Goal: Information Seeking & Learning: Learn about a topic

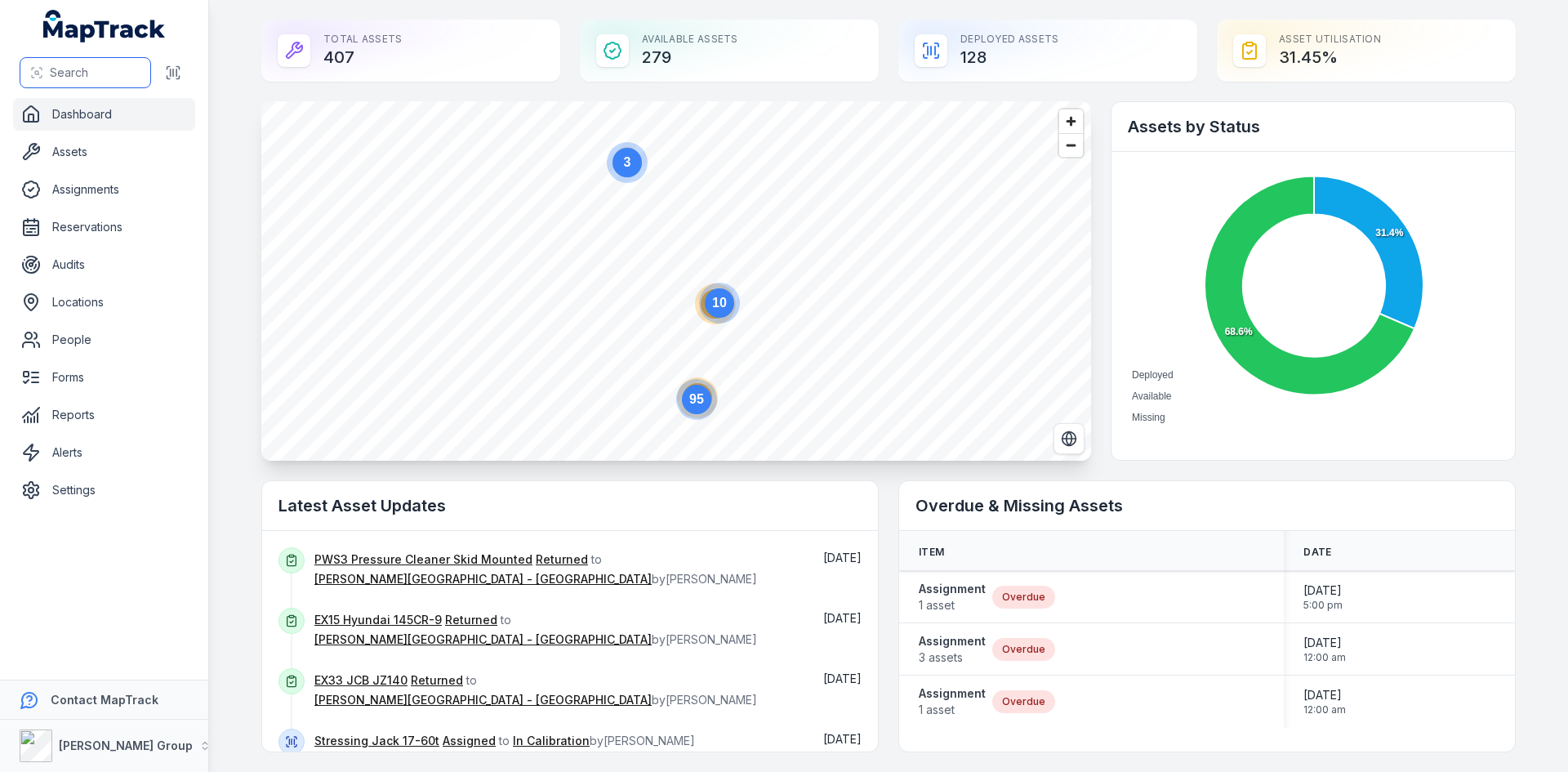
click at [118, 74] on button "Search" at bounding box center [85, 72] width 131 height 31
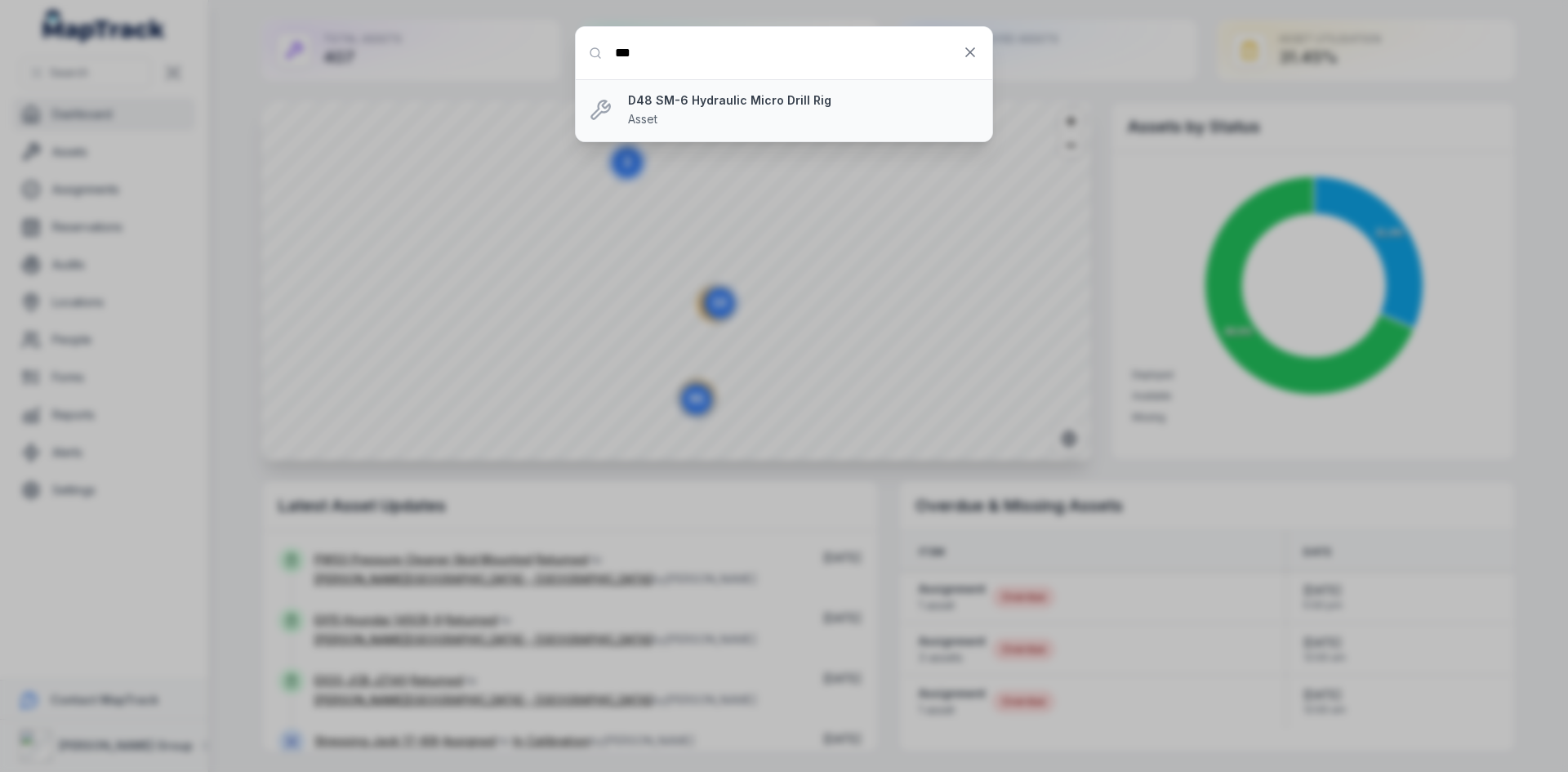
type input "***"
click at [775, 108] on div "D48 SM-6 Hydraulic Micro Drill Rig Asset" at bounding box center [804, 110] width 351 height 36
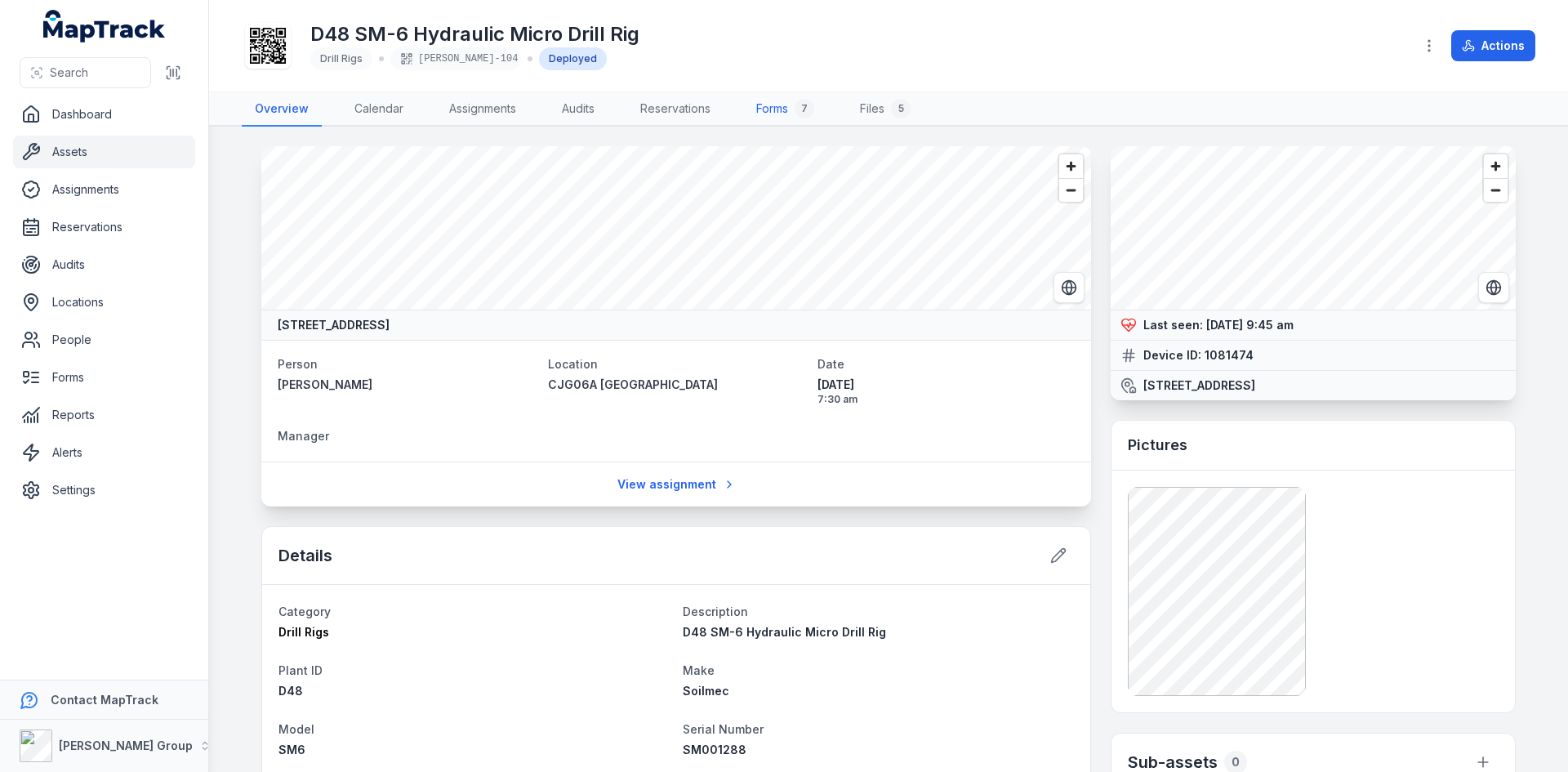
click at [776, 113] on link "Forms 7" at bounding box center [785, 109] width 84 height 35
click at [778, 109] on link "Forms 7" at bounding box center [785, 109] width 84 height 35
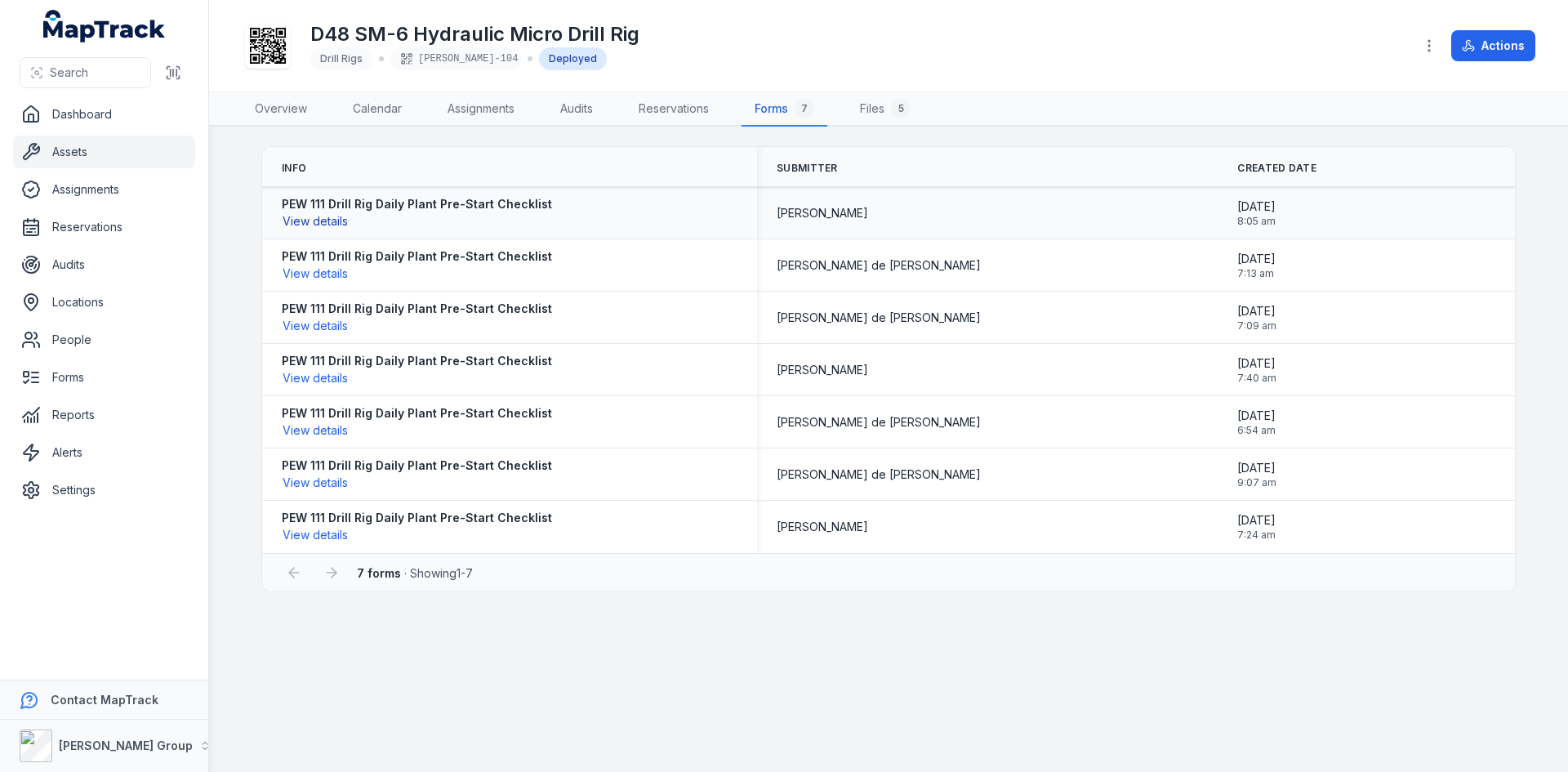
click at [325, 221] on button "View details" at bounding box center [315, 221] width 67 height 18
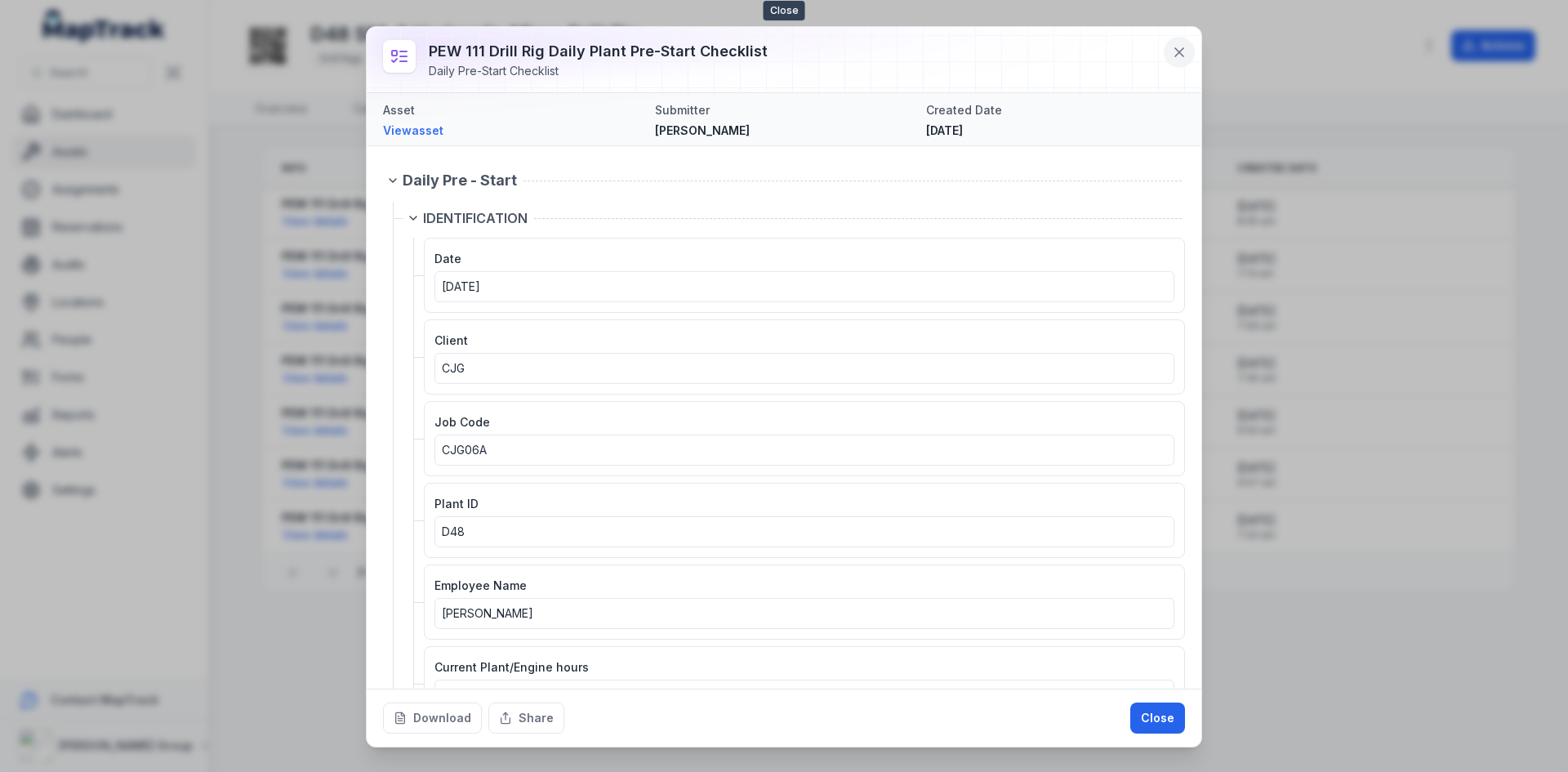
click at [1179, 44] on icon at bounding box center [1179, 52] width 16 height 16
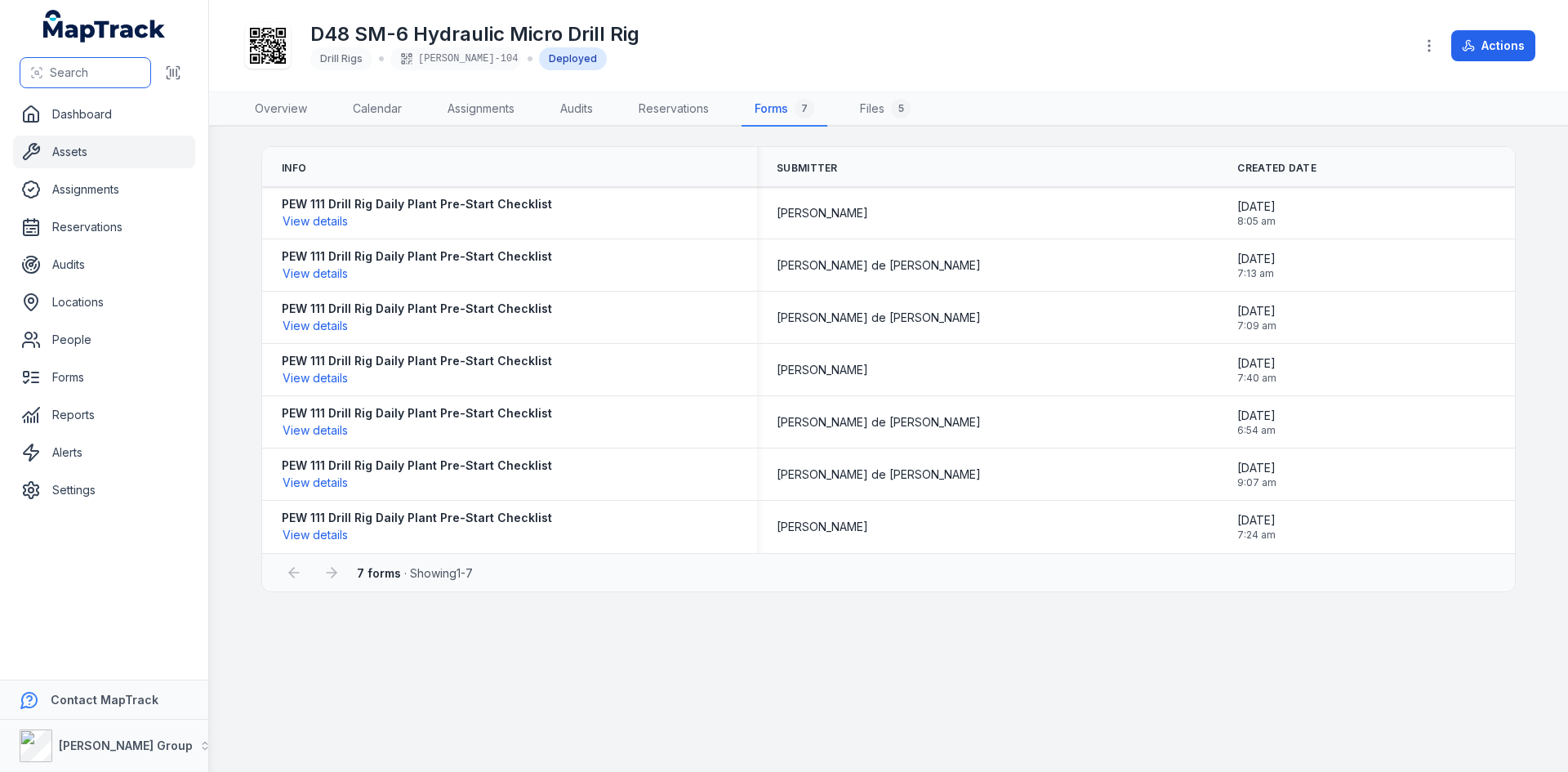
click at [119, 80] on button "Search" at bounding box center [85, 72] width 131 height 31
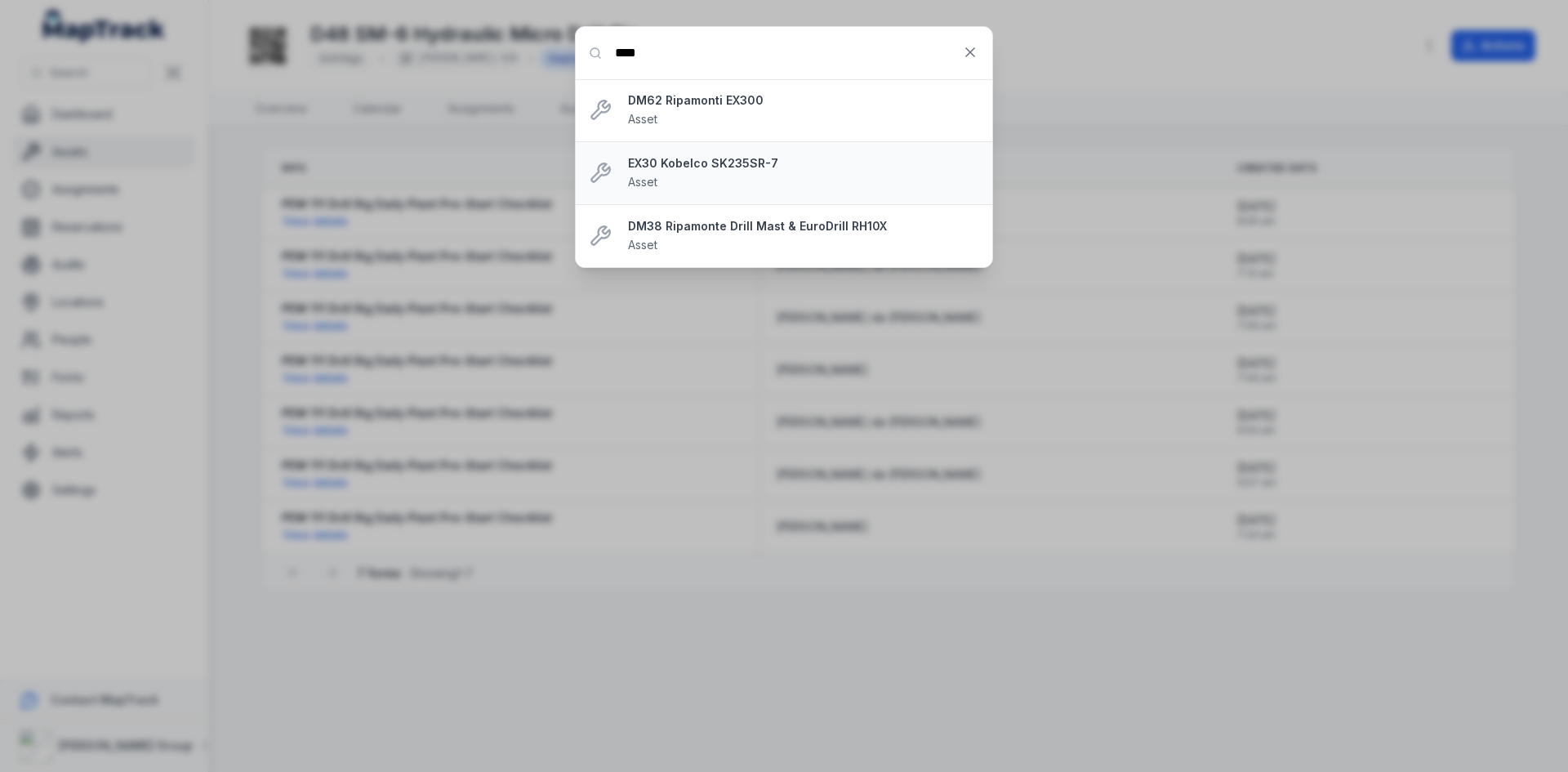
type input "****"
click at [733, 163] on strong "EX30 Kobelco SK235SR-7" at bounding box center [804, 163] width 351 height 16
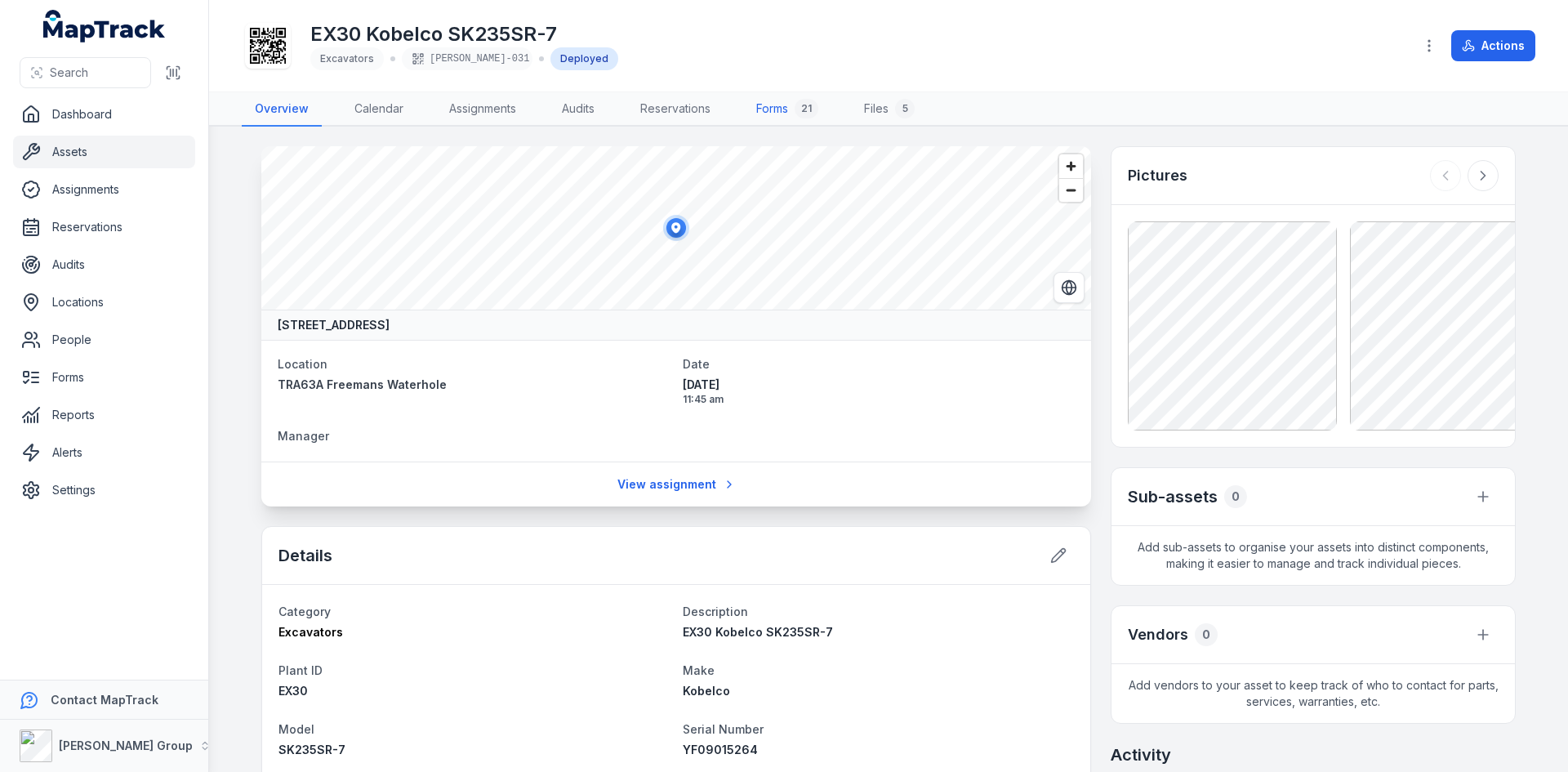
click at [765, 106] on link "Forms 21" at bounding box center [787, 109] width 88 height 35
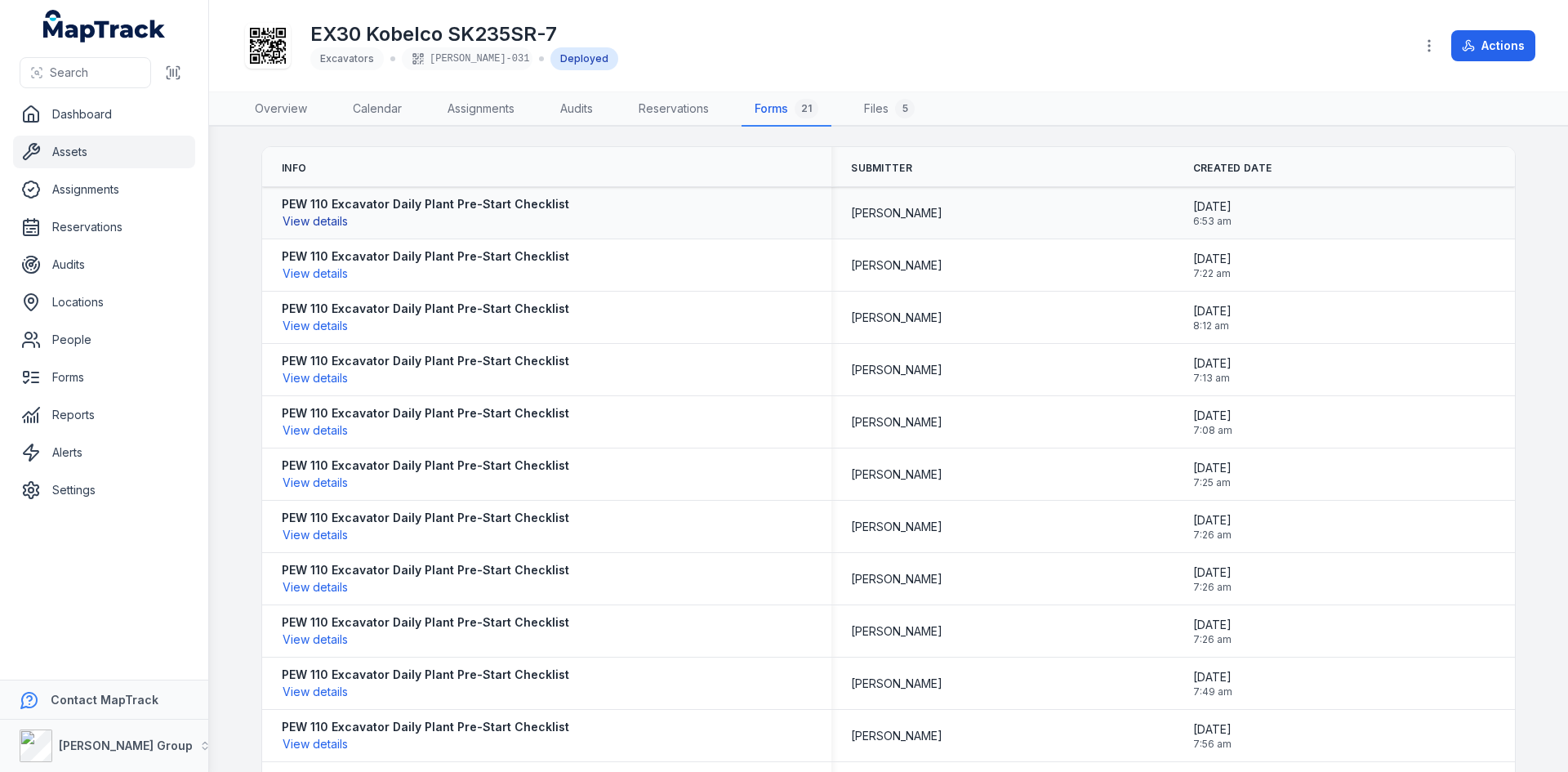
click at [301, 216] on button "View details" at bounding box center [315, 221] width 67 height 18
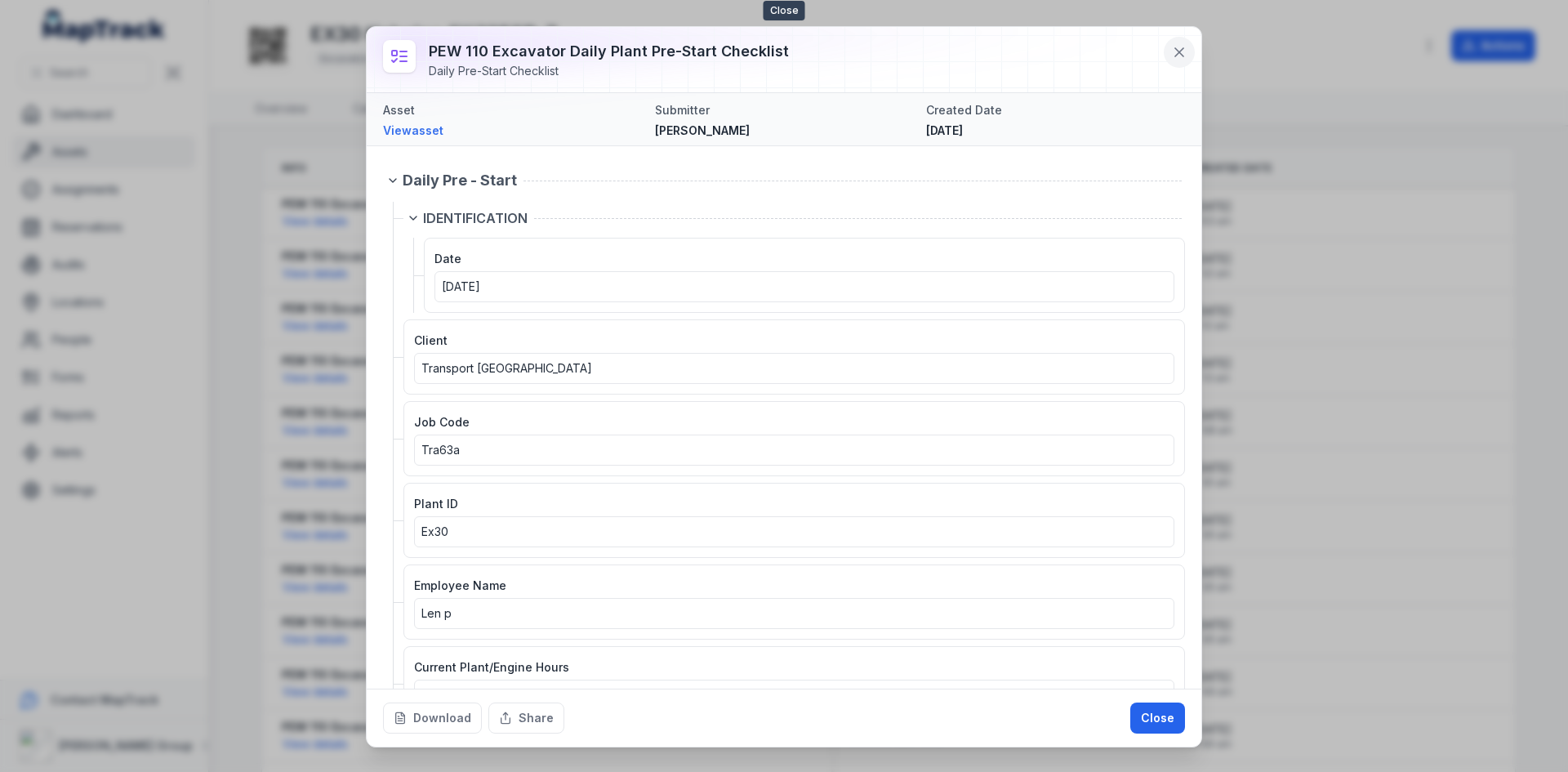
click at [1173, 54] on icon at bounding box center [1179, 52] width 16 height 16
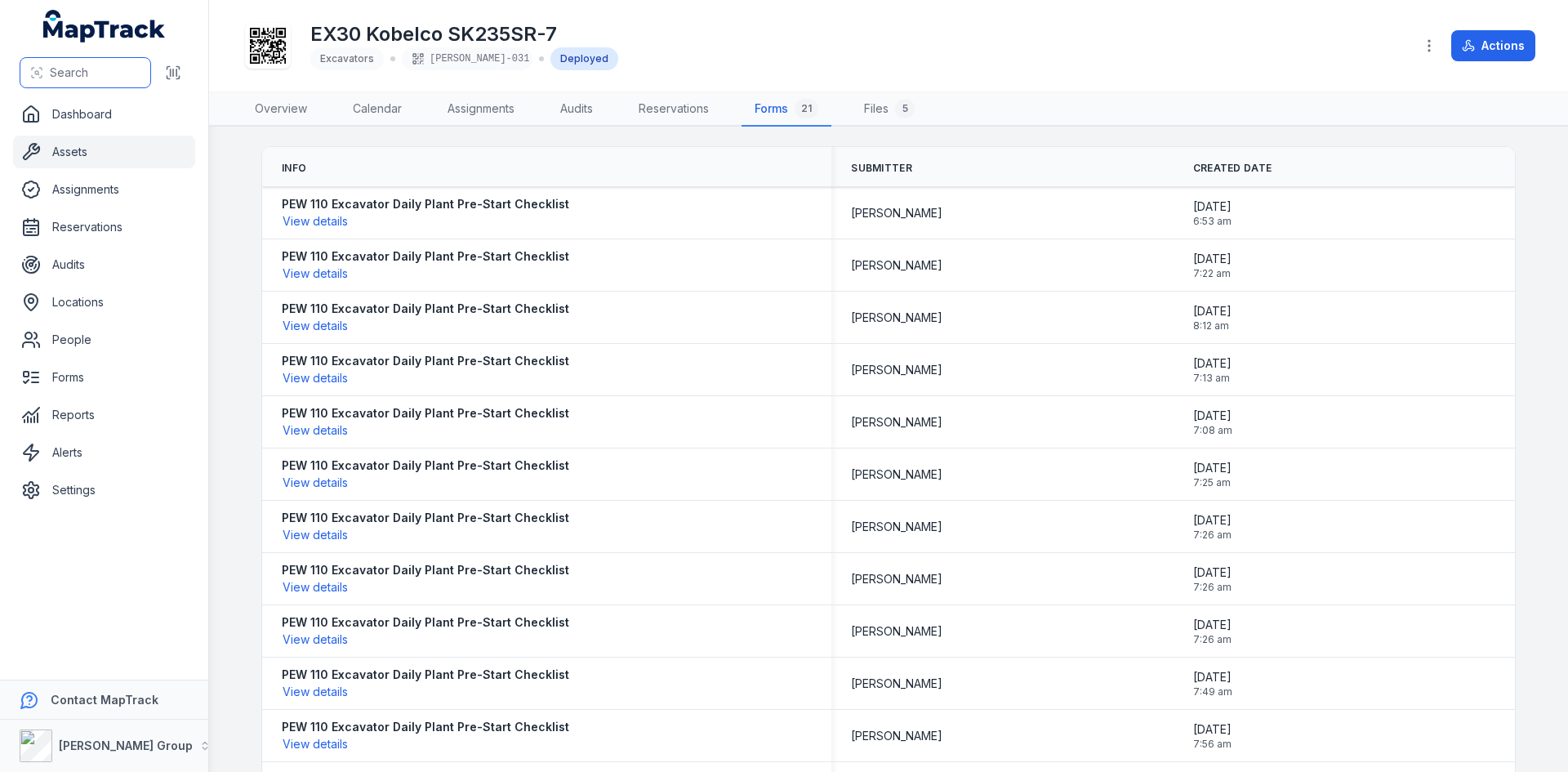
click at [100, 71] on button "Search" at bounding box center [85, 72] width 131 height 31
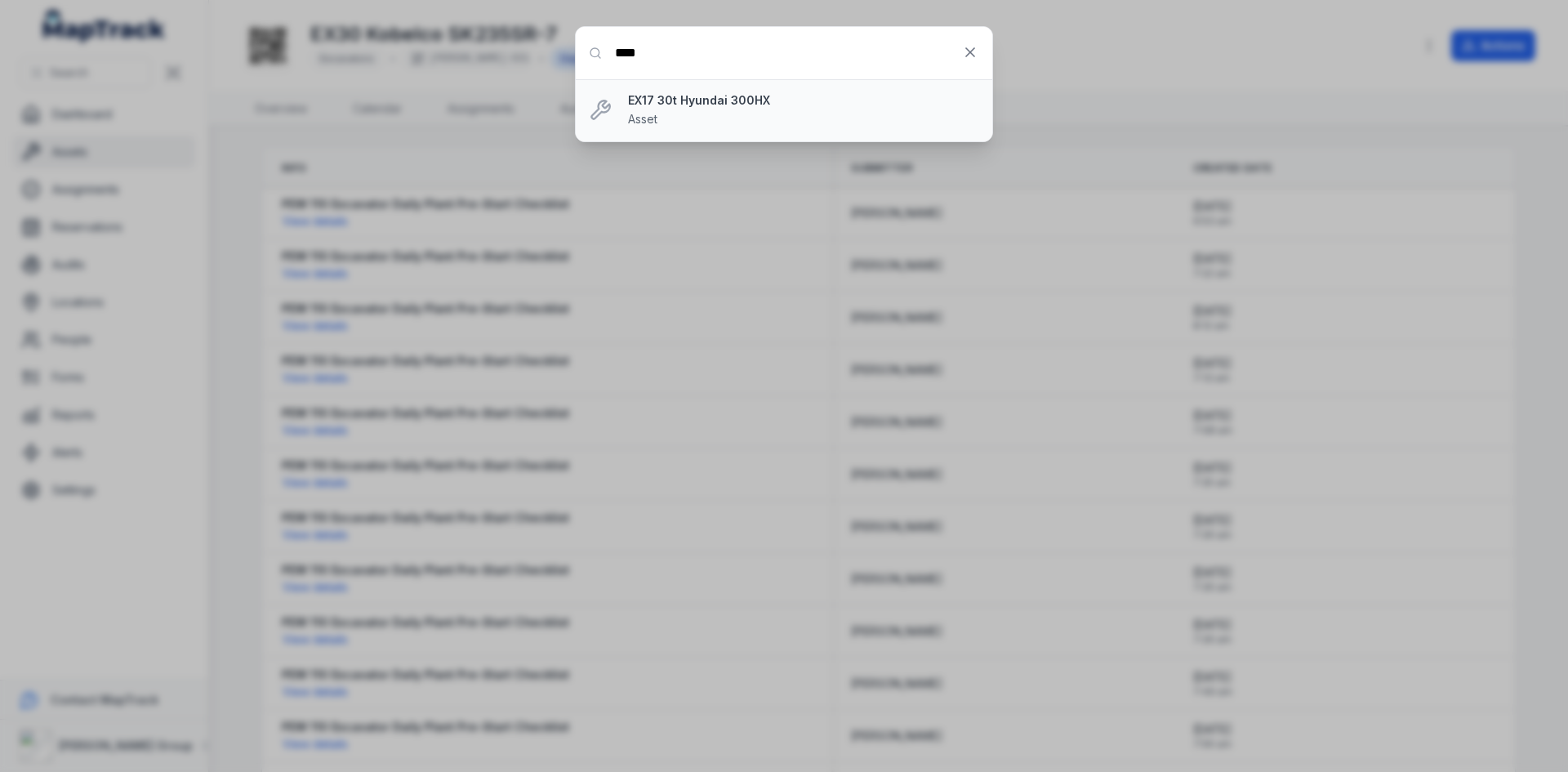
type input "****"
click at [745, 108] on strong "EX17 30t Hyundai 300HX" at bounding box center [804, 100] width 351 height 16
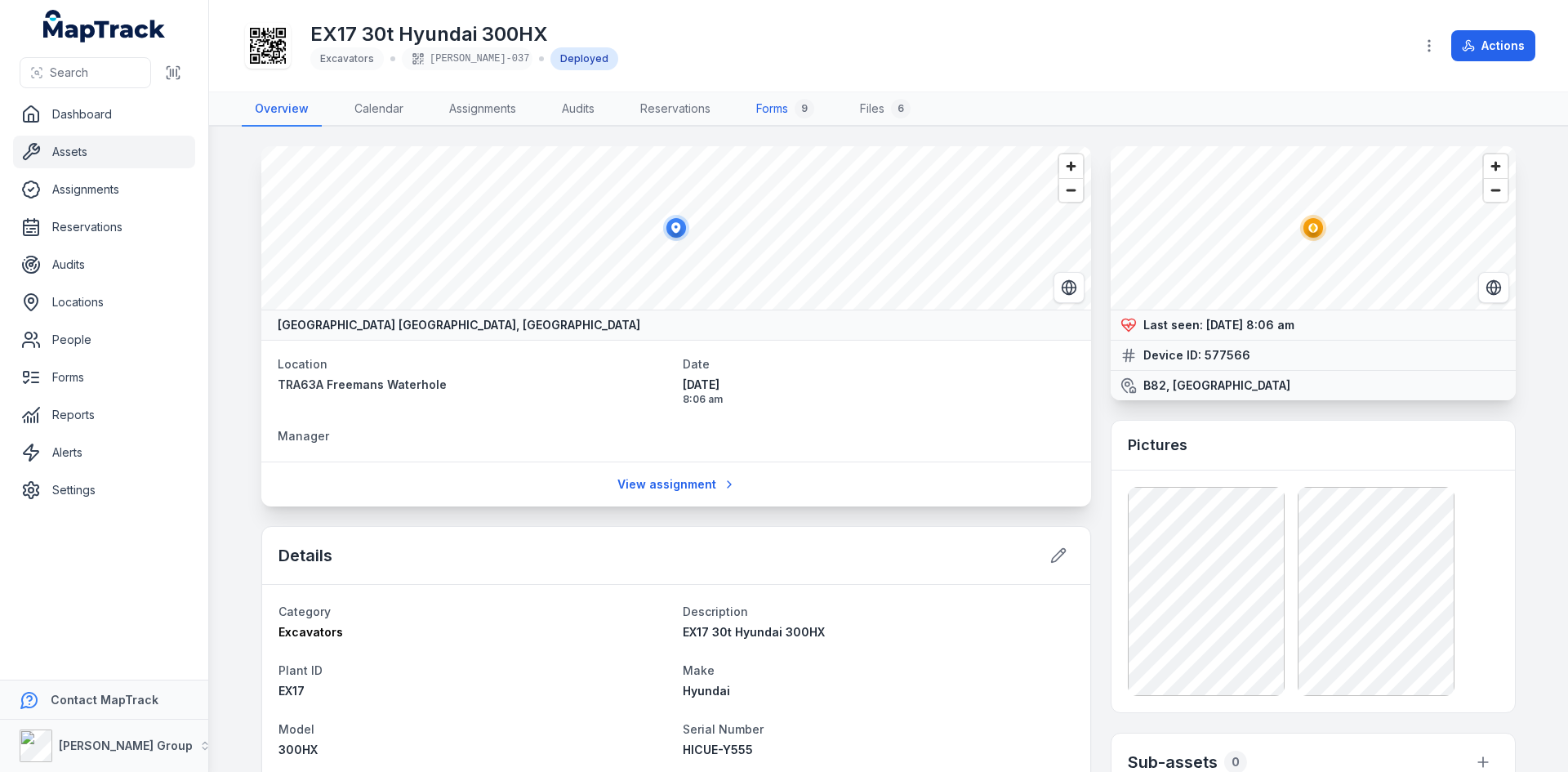
click at [779, 106] on link "Forms 9" at bounding box center [785, 109] width 84 height 35
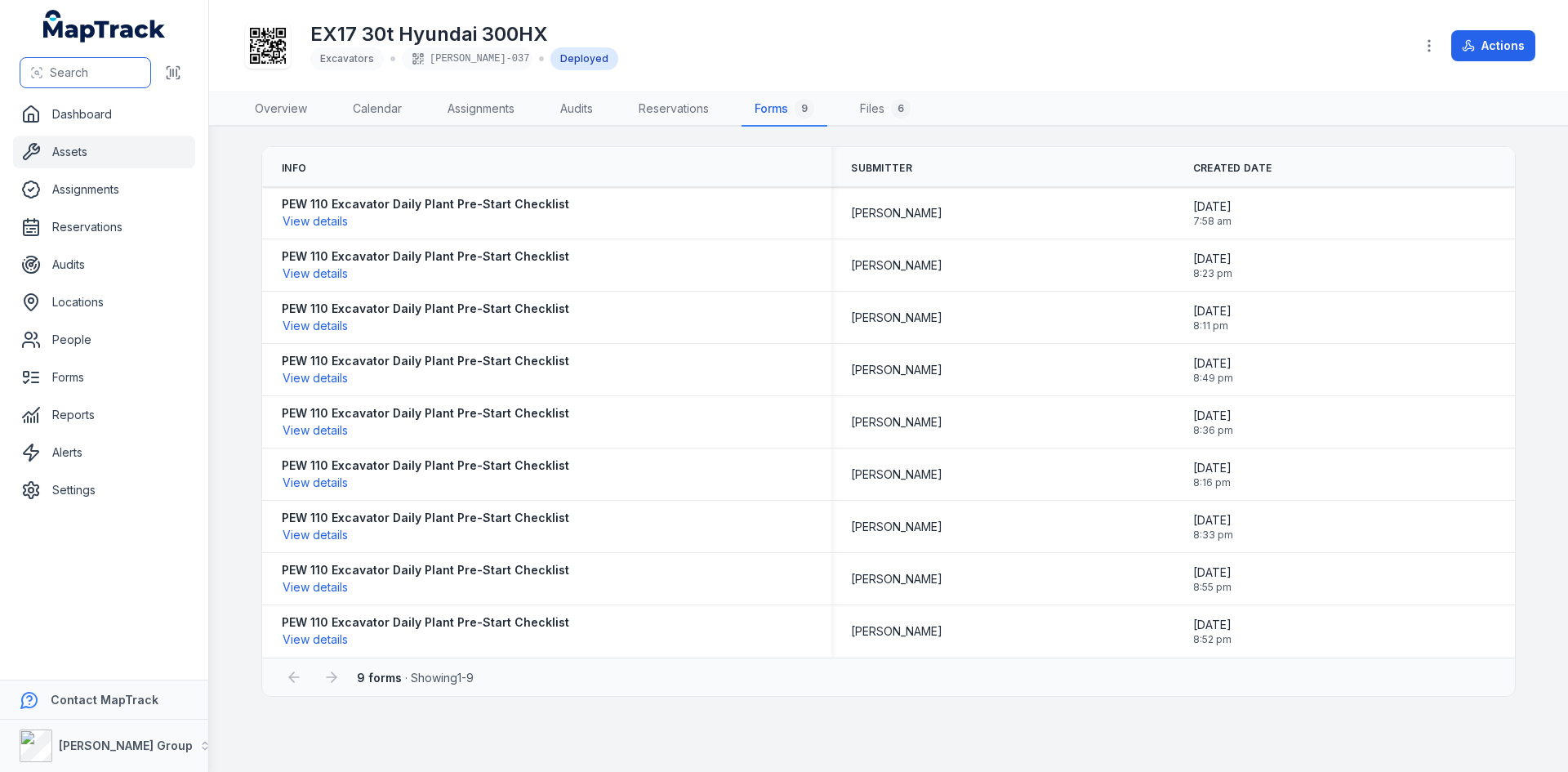
click at [107, 77] on button "Search" at bounding box center [85, 72] width 131 height 31
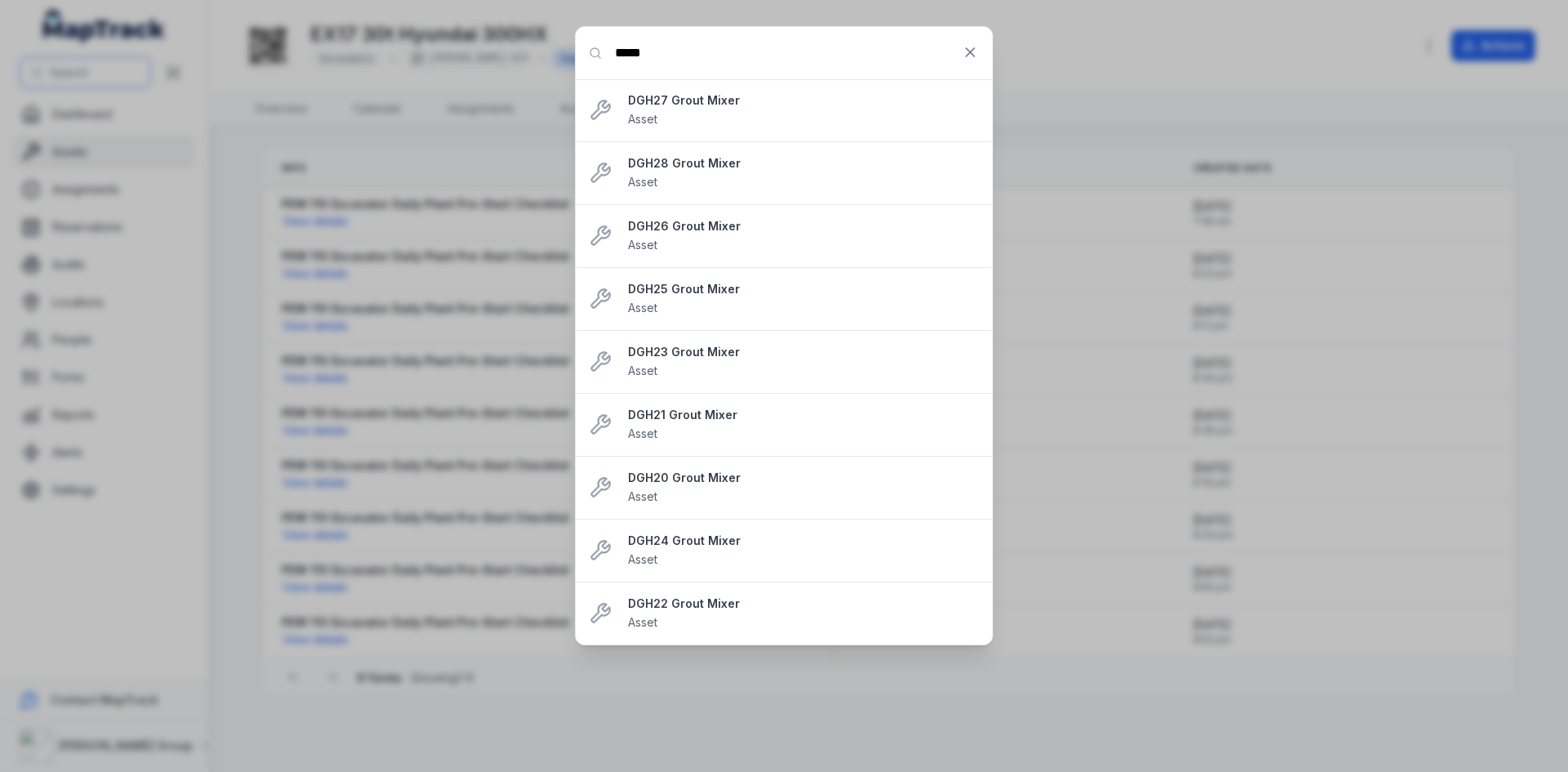
type input "*****"
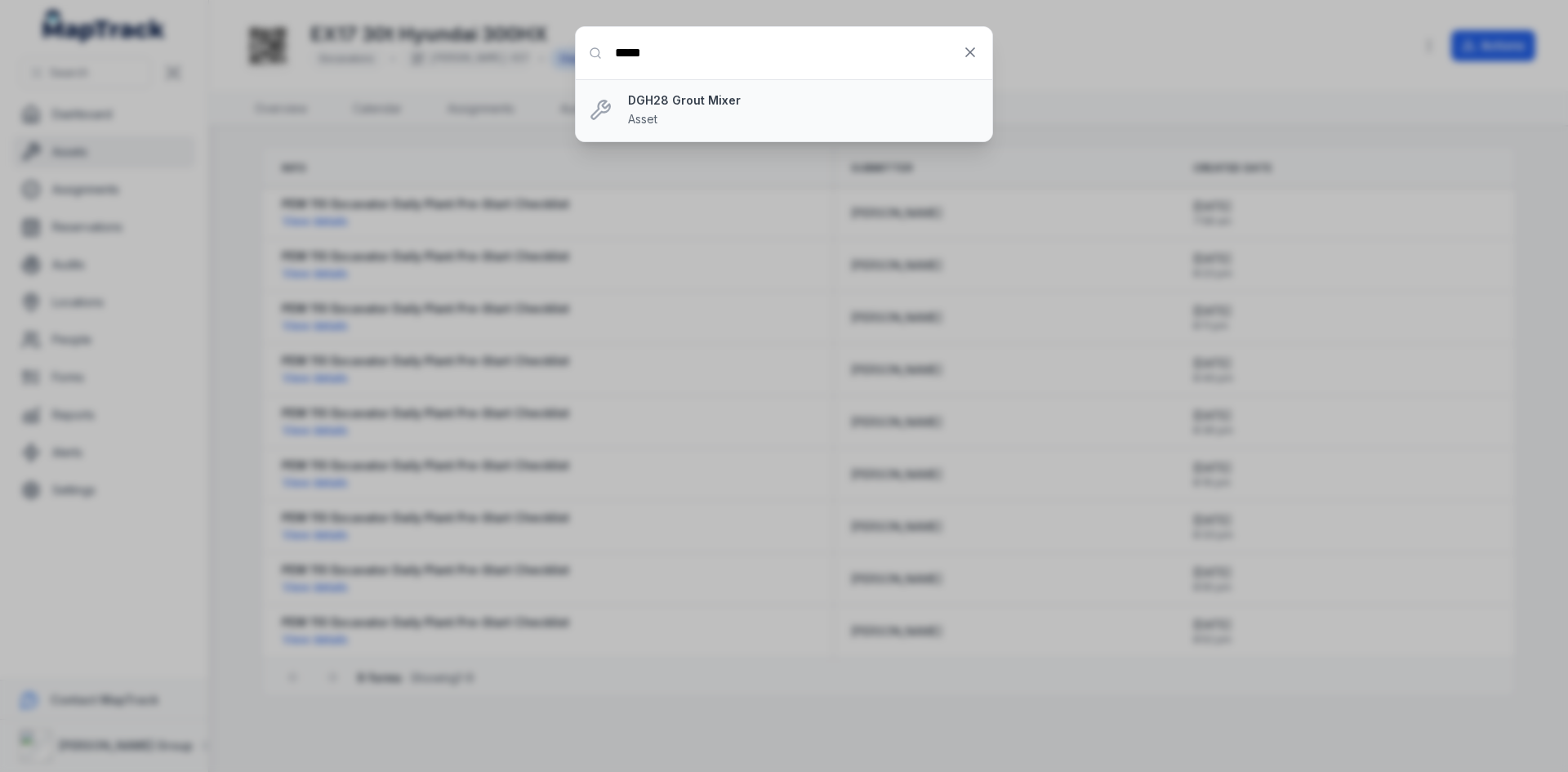
click at [757, 118] on div "DGH28 Grout Mixer Asset" at bounding box center [804, 110] width 351 height 36
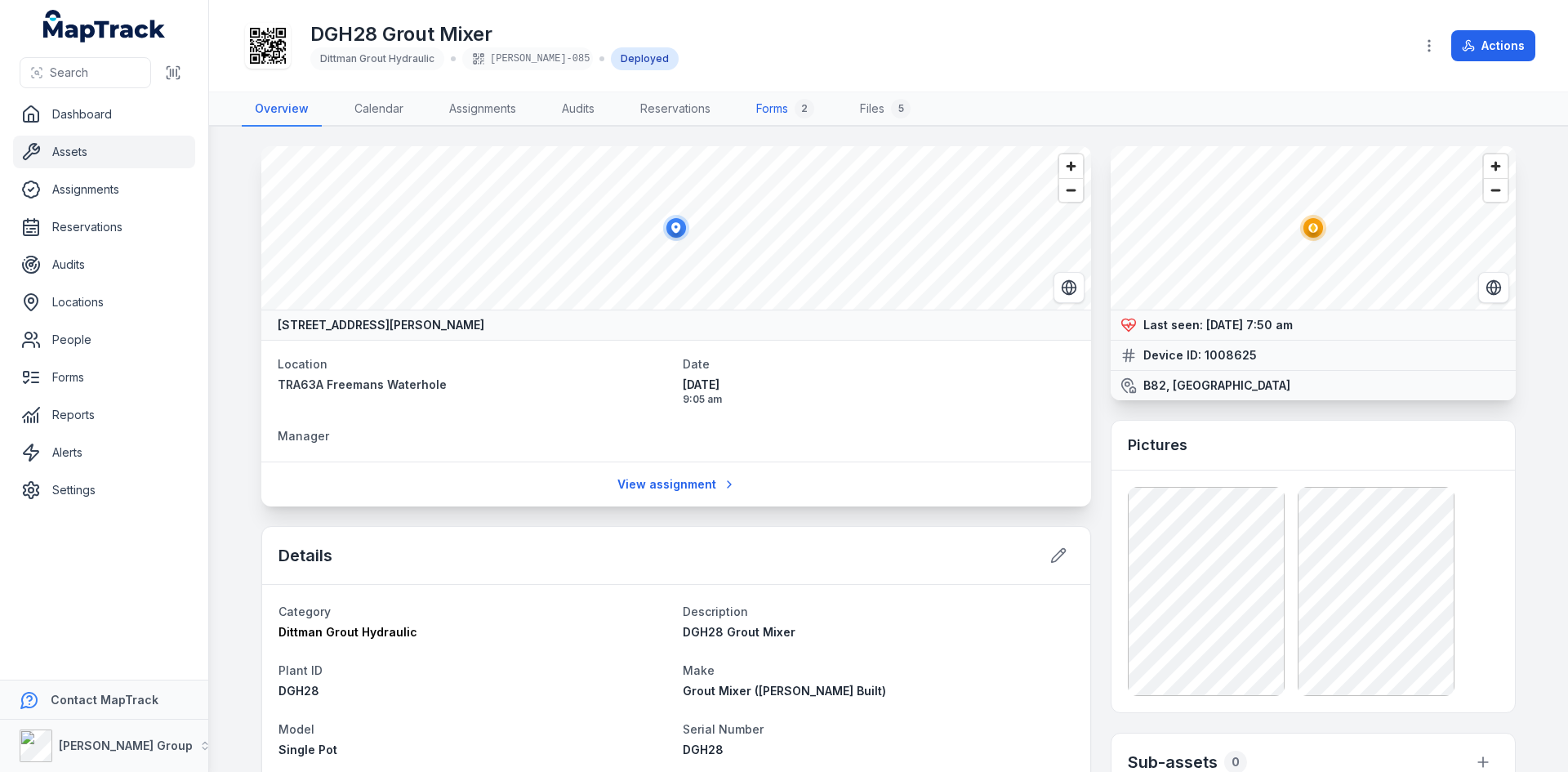
click at [796, 111] on link "Forms 2" at bounding box center [785, 109] width 84 height 35
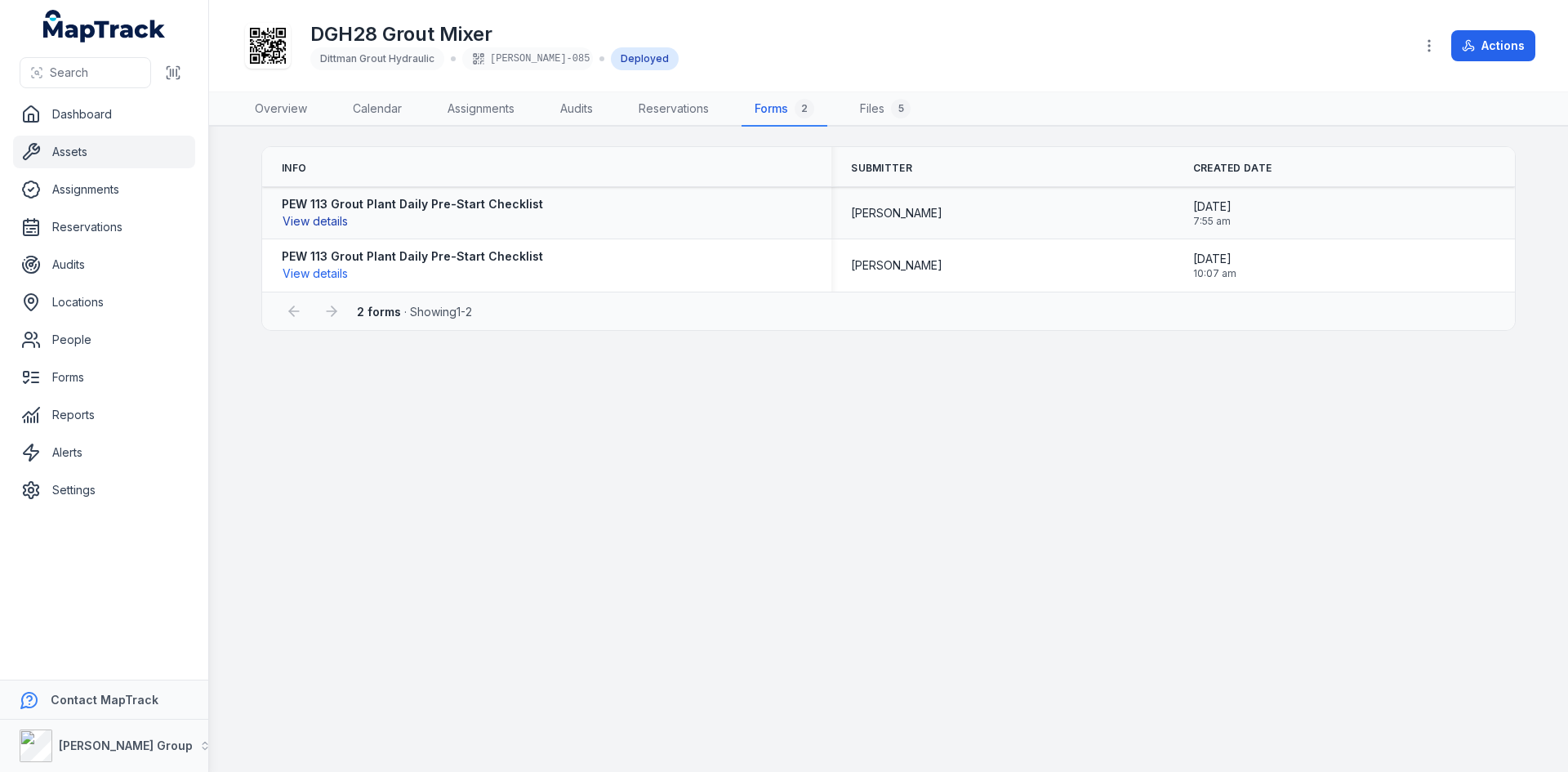
click at [333, 223] on button "View details" at bounding box center [315, 221] width 67 height 18
